Goal: Communication & Community: Answer question/provide support

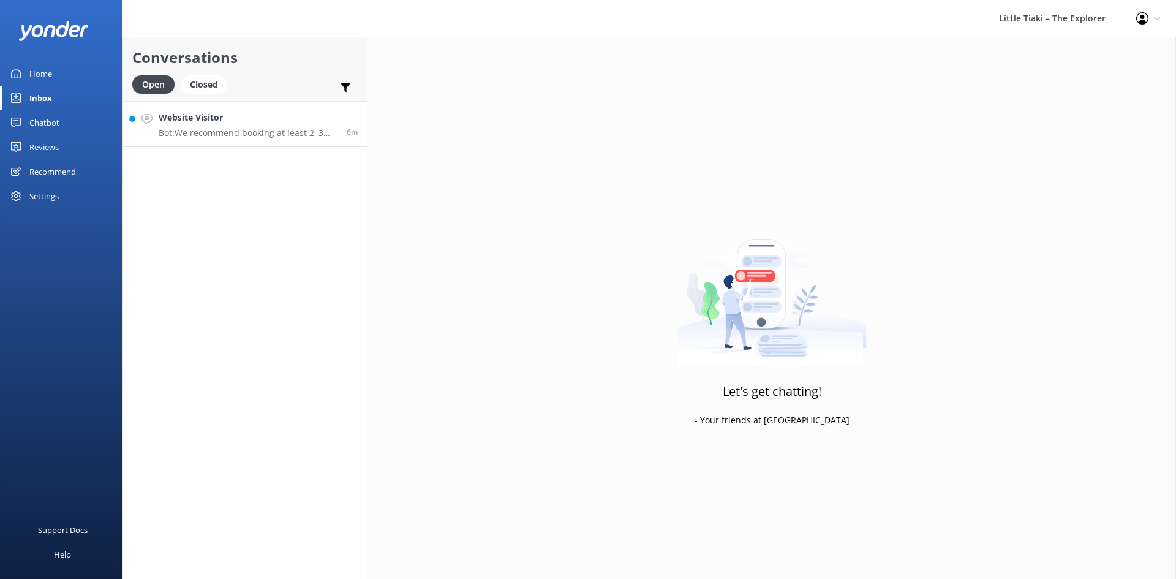
click at [202, 129] on p "Bot: We recommend booking at least 2–3 days in advance to secure your spot, esp…" at bounding box center [248, 132] width 179 height 11
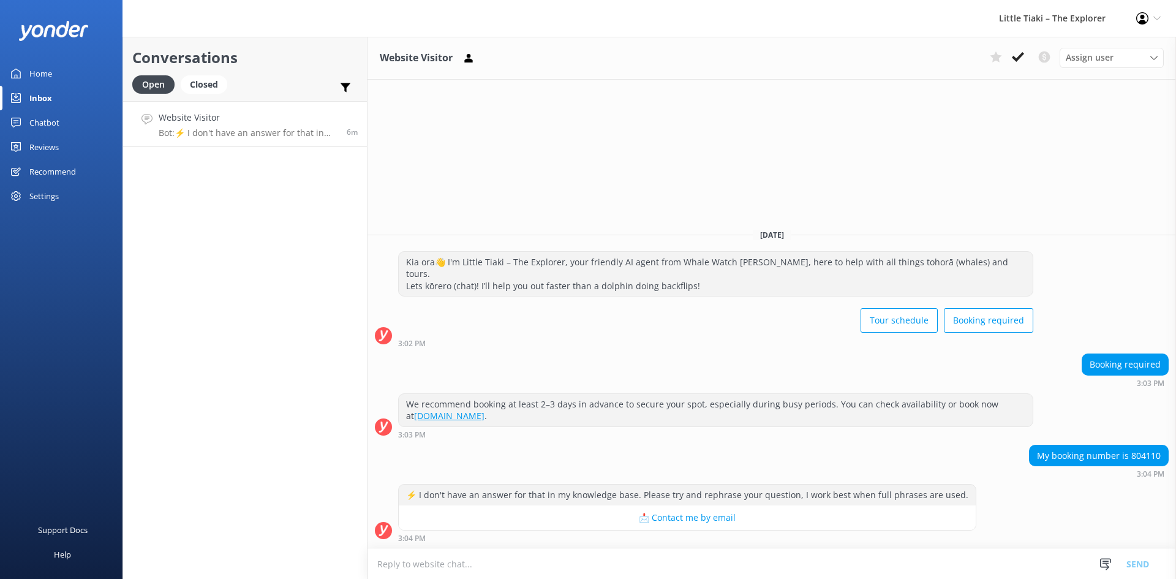
click at [466, 569] on textarea at bounding box center [772, 564] width 809 height 30
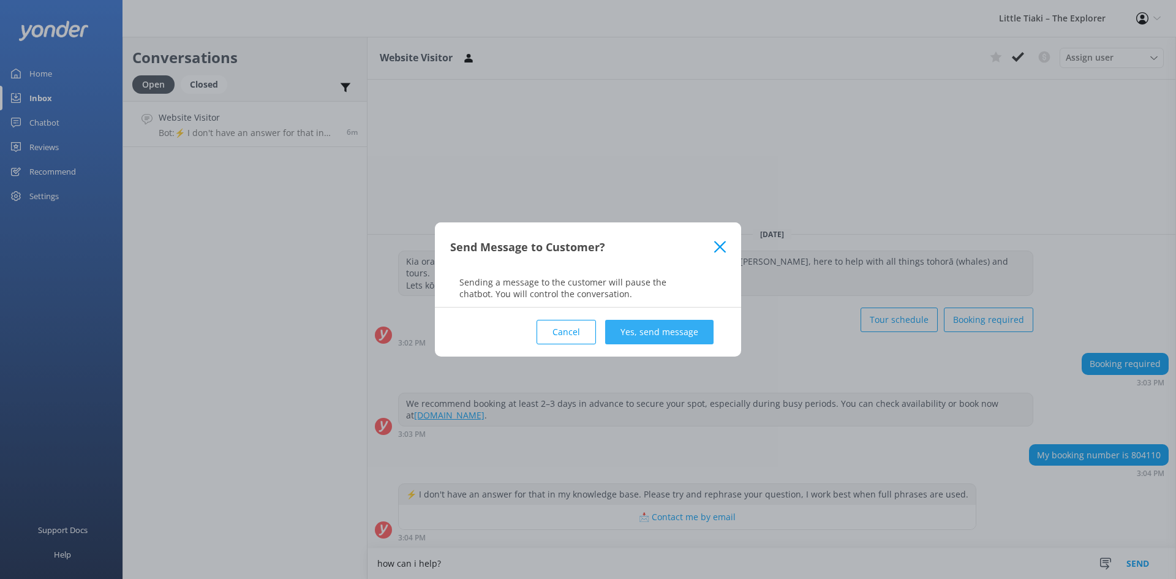
type textarea "how can i help?"
click at [679, 325] on button "Yes, send message" at bounding box center [659, 332] width 108 height 25
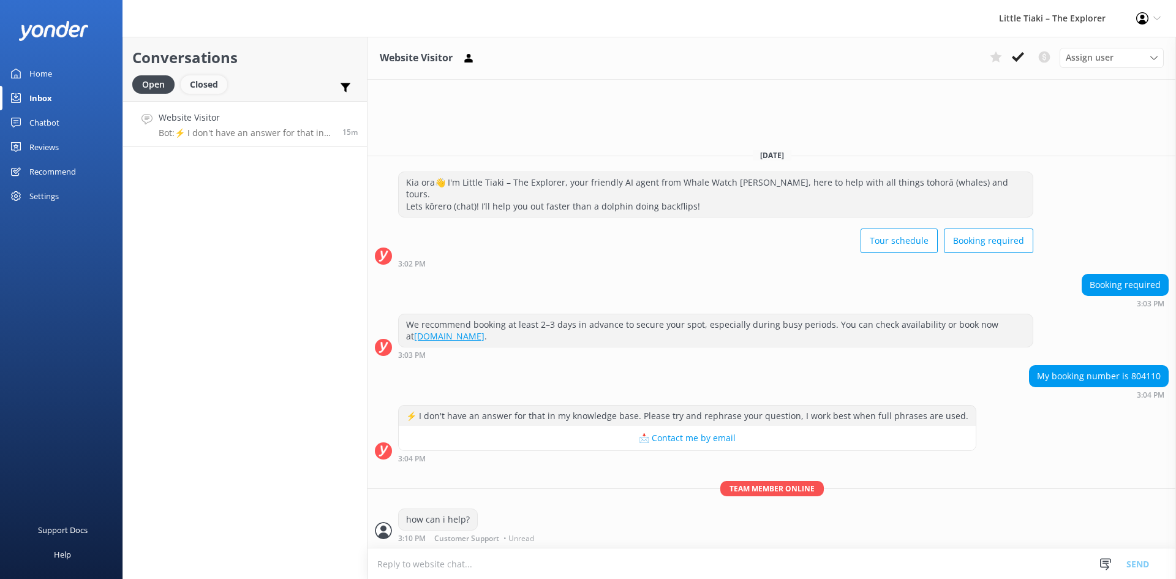
click at [208, 86] on div "Closed" at bounding box center [204, 84] width 47 height 18
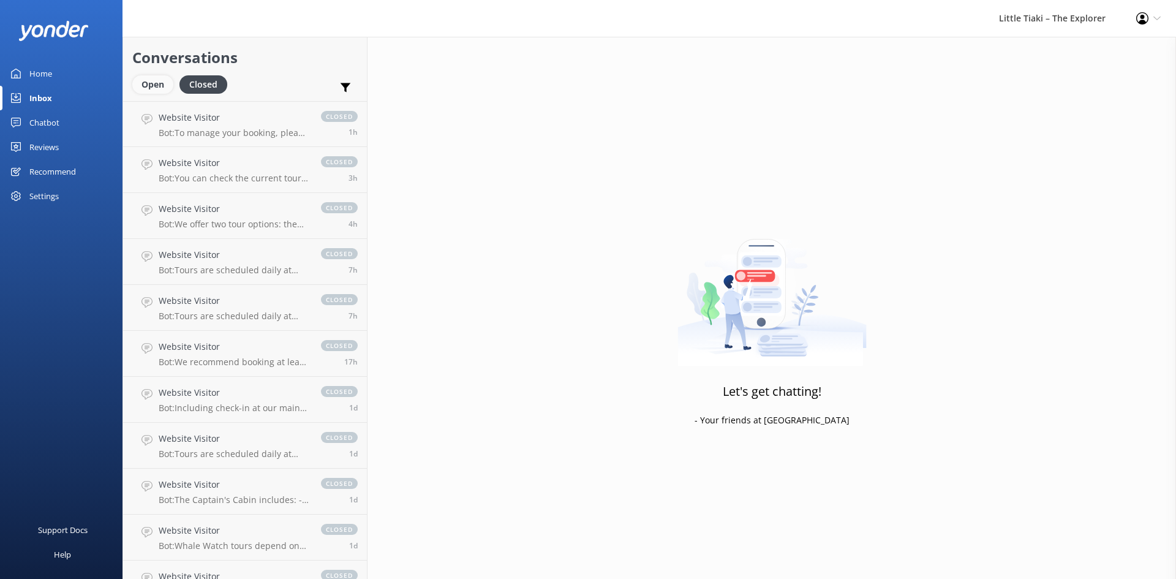
drag, startPoint x: 155, startPoint y: 80, endPoint x: 168, endPoint y: 85, distance: 13.8
click at [156, 80] on div "Open" at bounding box center [152, 84] width 41 height 18
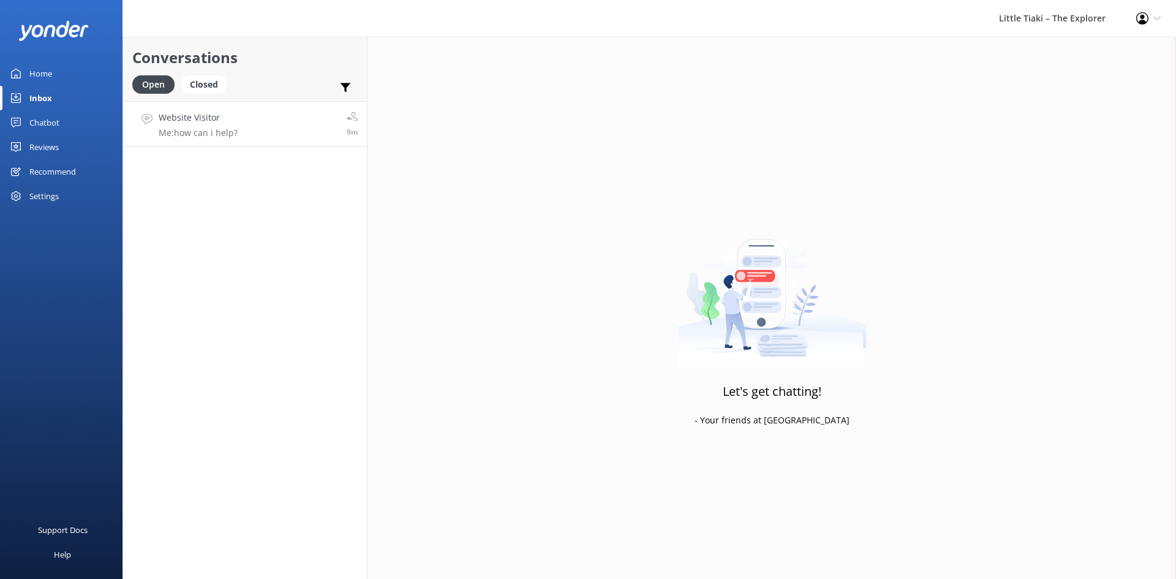
click at [306, 128] on link "Website Visitor Me: how can i help? 9m" at bounding box center [245, 124] width 244 height 46
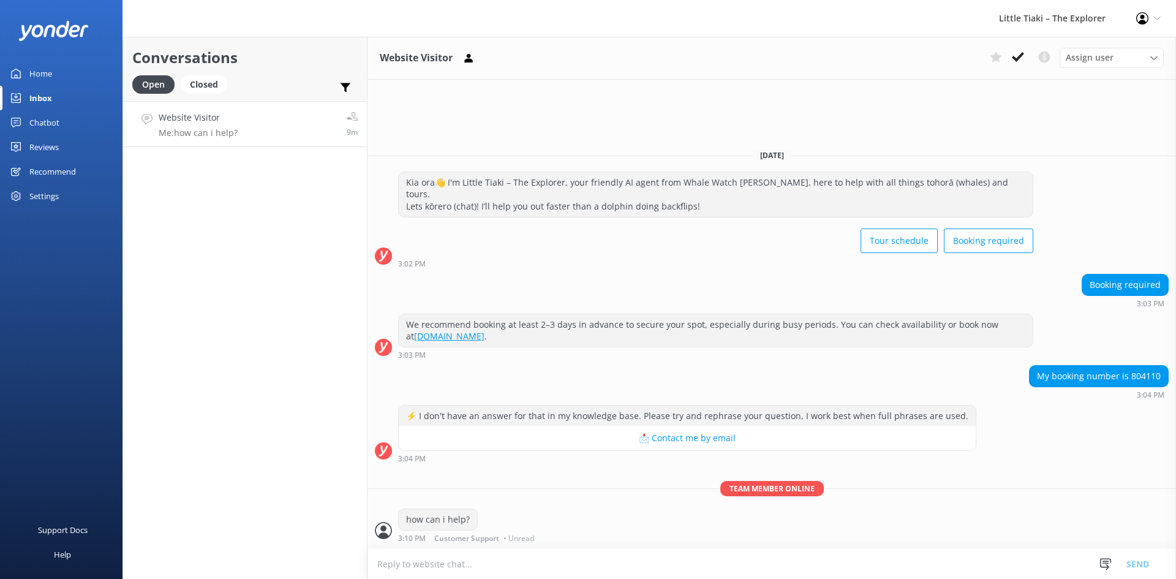
click at [1013, 53] on icon at bounding box center [1018, 57] width 12 height 12
